Goal: Transaction & Acquisition: Purchase product/service

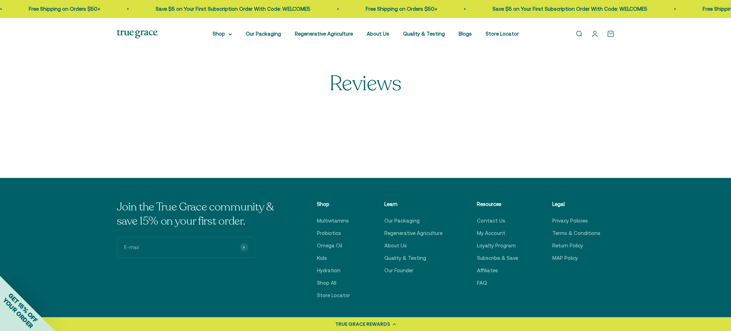
select select "3"
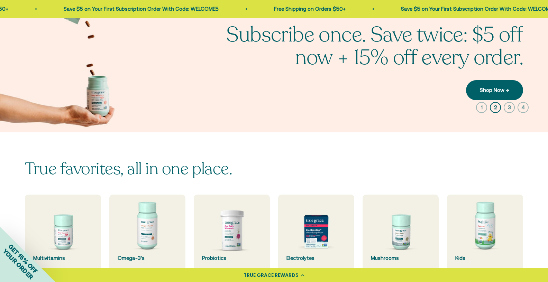
scroll to position [193, 0]
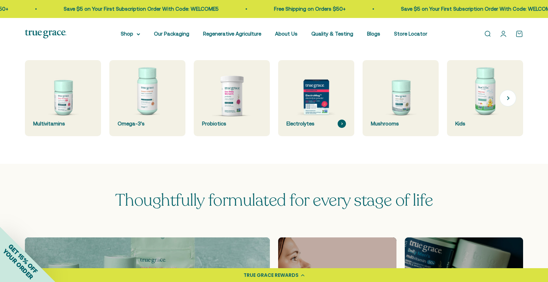
click at [305, 102] on img at bounding box center [316, 98] width 81 height 81
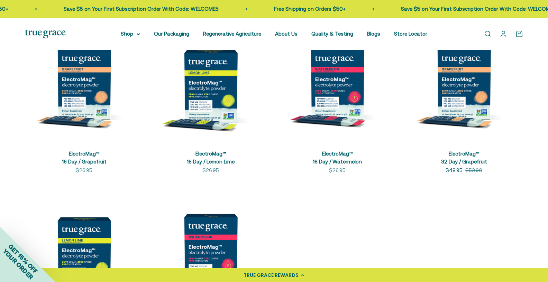
scroll to position [198, 0]
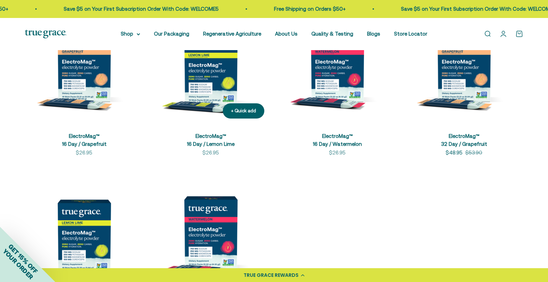
click at [221, 86] on img at bounding box center [210, 65] width 118 height 118
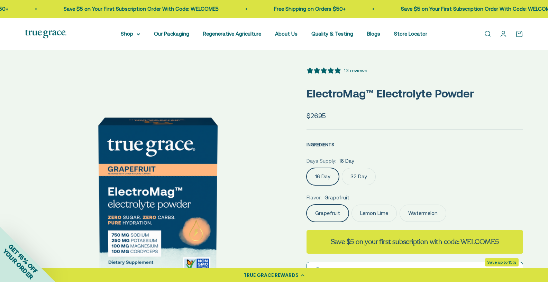
select select "3"
click at [341, 71] on div "5 stars, 13 ratings" at bounding box center [324, 70] width 37 height 7
